Goal: Download file/media

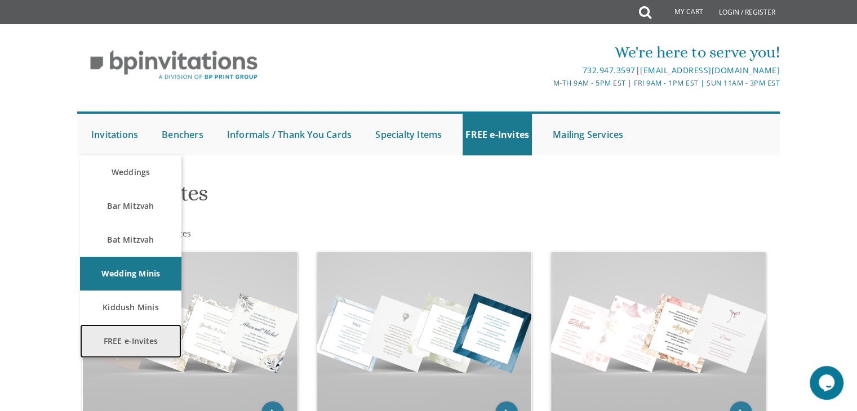
click at [139, 350] on link "FREE e-Invites" at bounding box center [130, 342] width 101 height 34
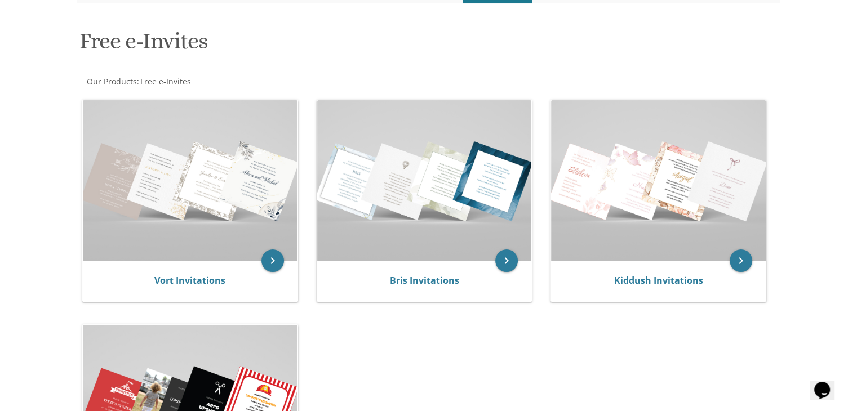
scroll to position [183, 0]
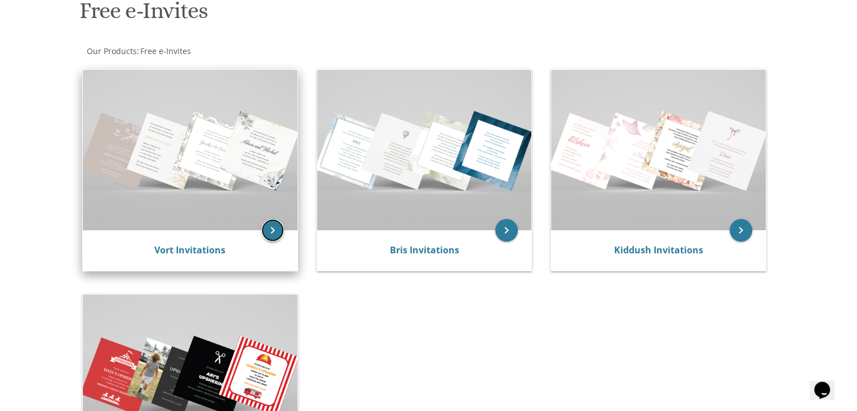
click at [268, 232] on icon "keyboard_arrow_right" at bounding box center [272, 230] width 23 height 23
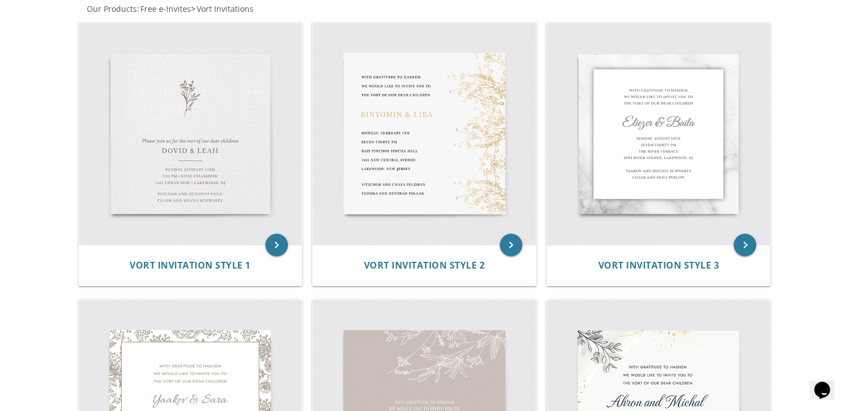
scroll to position [198, 0]
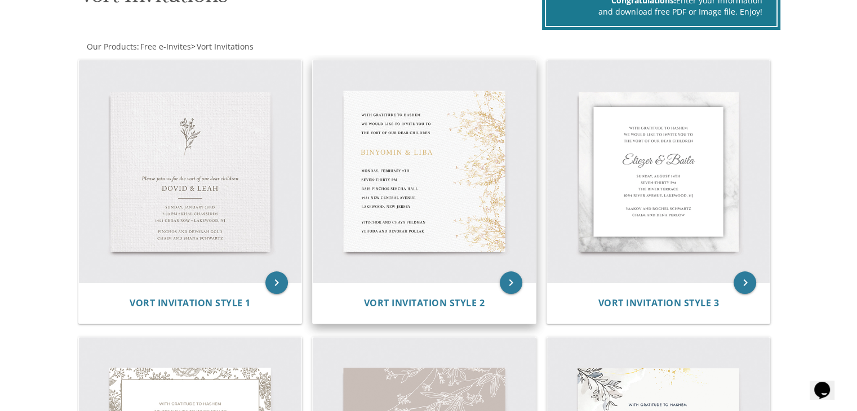
click at [467, 174] on img at bounding box center [424, 171] width 223 height 223
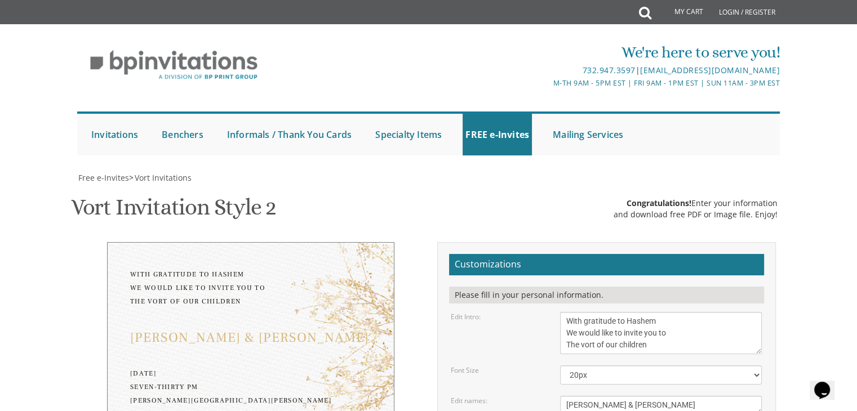
scroll to position [201, 0]
drag, startPoint x: 566, startPoint y: 122, endPoint x: 659, endPoint y: 121, distance: 92.4
click at [659, 312] on textarea "With gratitude to Hashem We would like to invite you to The vort of our children" at bounding box center [661, 333] width 202 height 42
drag, startPoint x: 566, startPoint y: 143, endPoint x: 664, endPoint y: 145, distance: 98.1
click at [664, 312] on textarea "With gratitude to Hashem We would like to invite you to The vort of our children" at bounding box center [661, 333] width 202 height 42
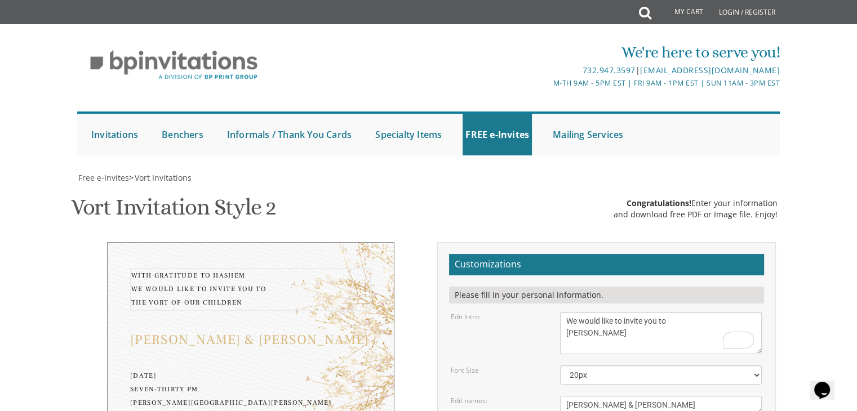
click at [697, 312] on textarea "With gratitude to Hashem We would like to invite you to The vort of our children" at bounding box center [661, 333] width 202 height 42
click at [629, 312] on textarea "With gratitude to Hashem We would like to invite you to The vort of our children" at bounding box center [661, 333] width 202 height 42
type textarea "We would like to invite you to Sheva Brochos of"
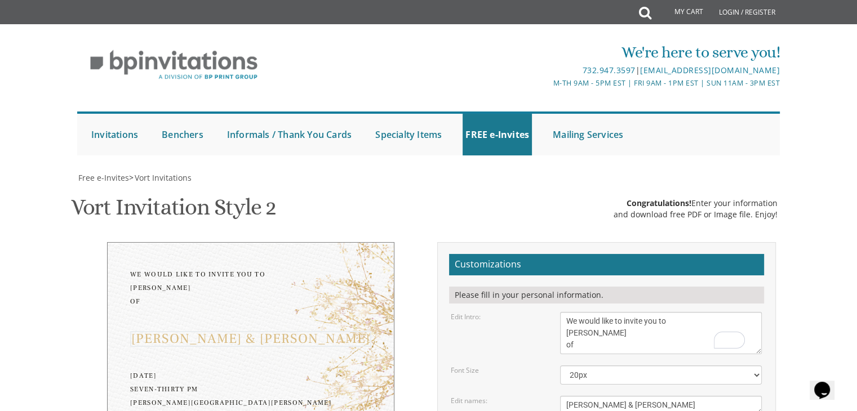
drag, startPoint x: 659, startPoint y: 206, endPoint x: 549, endPoint y: 209, distance: 110.5
click at [549, 396] on div "Edit names: Binyomin & Liba" at bounding box center [606, 405] width 328 height 19
type textarea "Mordy & Shoshana"
drag, startPoint x: 566, startPoint y: 237, endPoint x: 647, endPoint y: 230, distance: 81.5
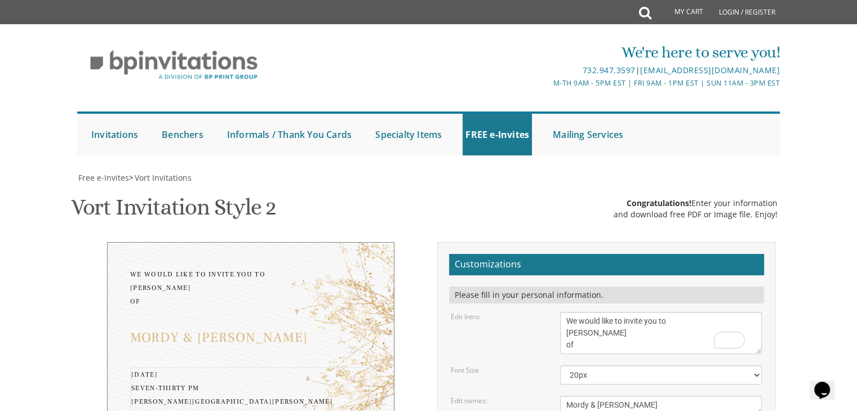
drag, startPoint x: 566, startPoint y: 245, endPoint x: 609, endPoint y: 245, distance: 42.3
drag, startPoint x: 566, startPoint y: 261, endPoint x: 673, endPoint y: 281, distance: 108.9
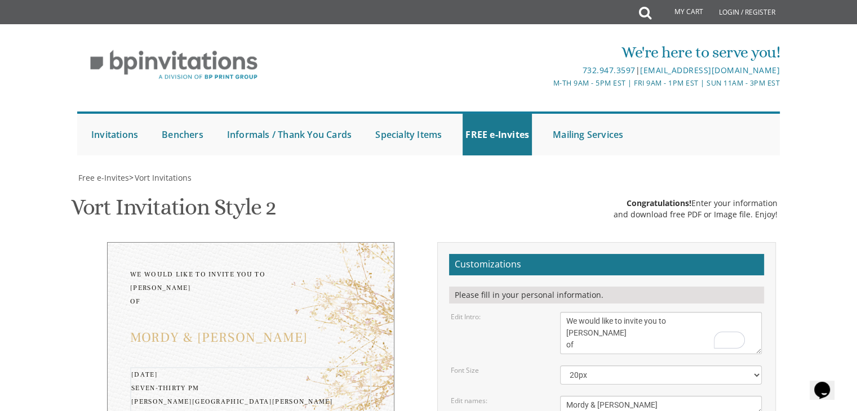
type textarea "Thursday, August 21, 2025 6:00 PM Parkview Homes 176 Kiamesha Lake Rd Kiamesha,…"
drag, startPoint x: 566, startPoint y: 312, endPoint x: 717, endPoint y: 328, distance: 151.9
type textarea "Rabbi and Mrs. Anshi and Raizy Janklowicz"
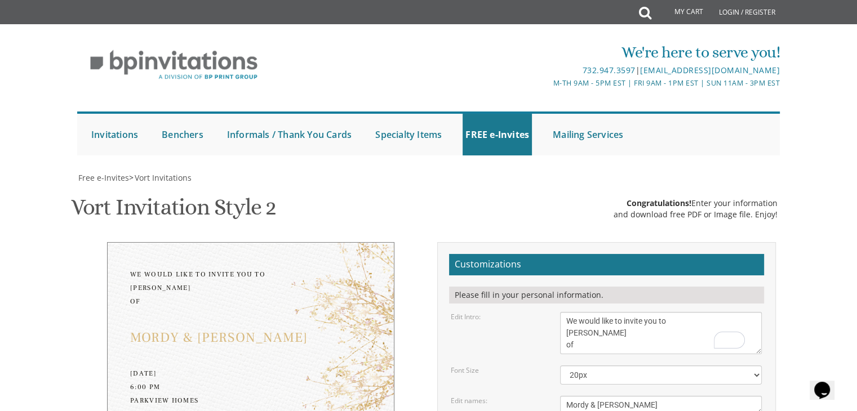
type input "littlerosekids@gmail.com"
